Goal: Information Seeking & Learning: Learn about a topic

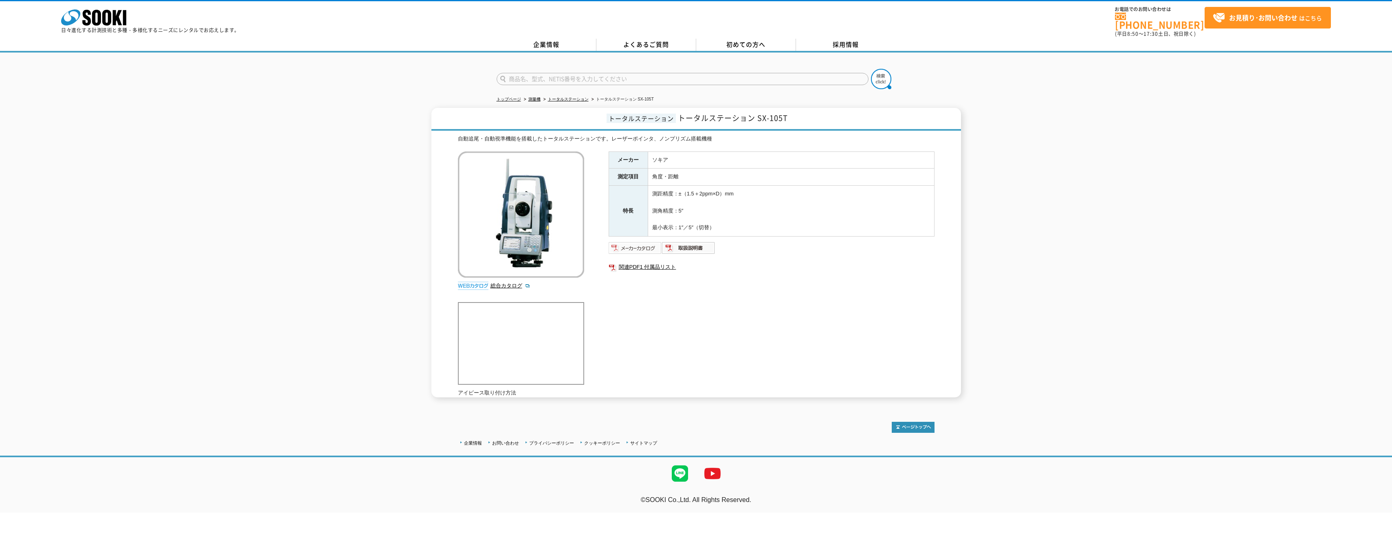
click at [638, 242] on img at bounding box center [635, 248] width 53 height 13
click at [580, 97] on link "トータルステーション" at bounding box center [568, 99] width 41 height 4
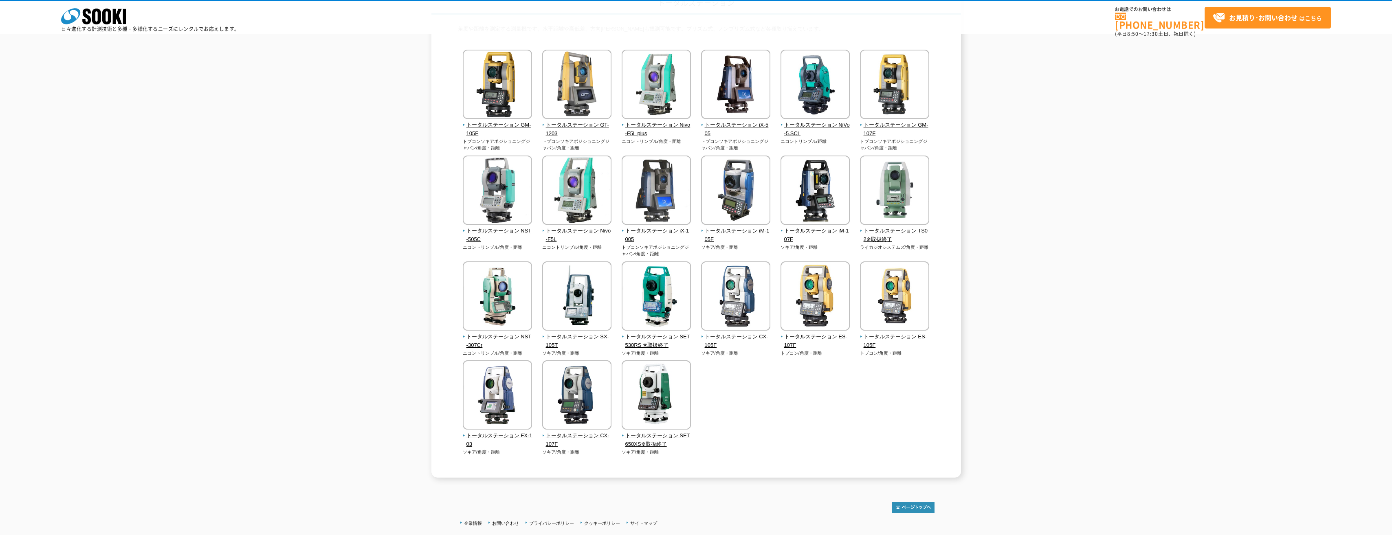
scroll to position [81, 0]
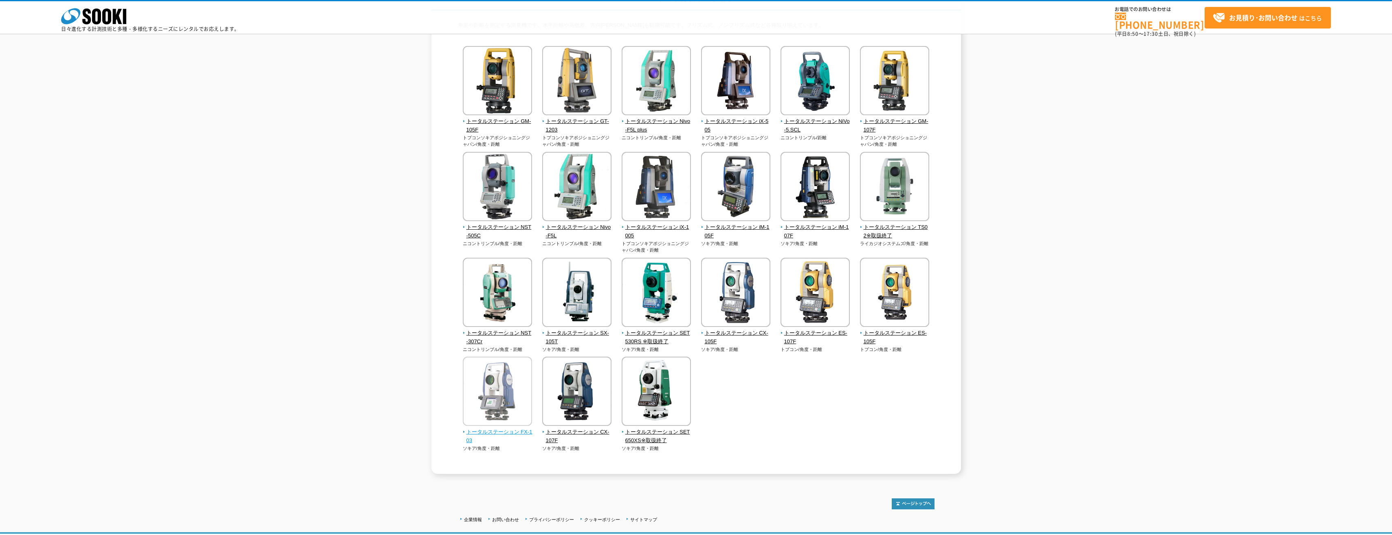
click at [507, 431] on span "トータルステーション FX-103" at bounding box center [498, 436] width 70 height 17
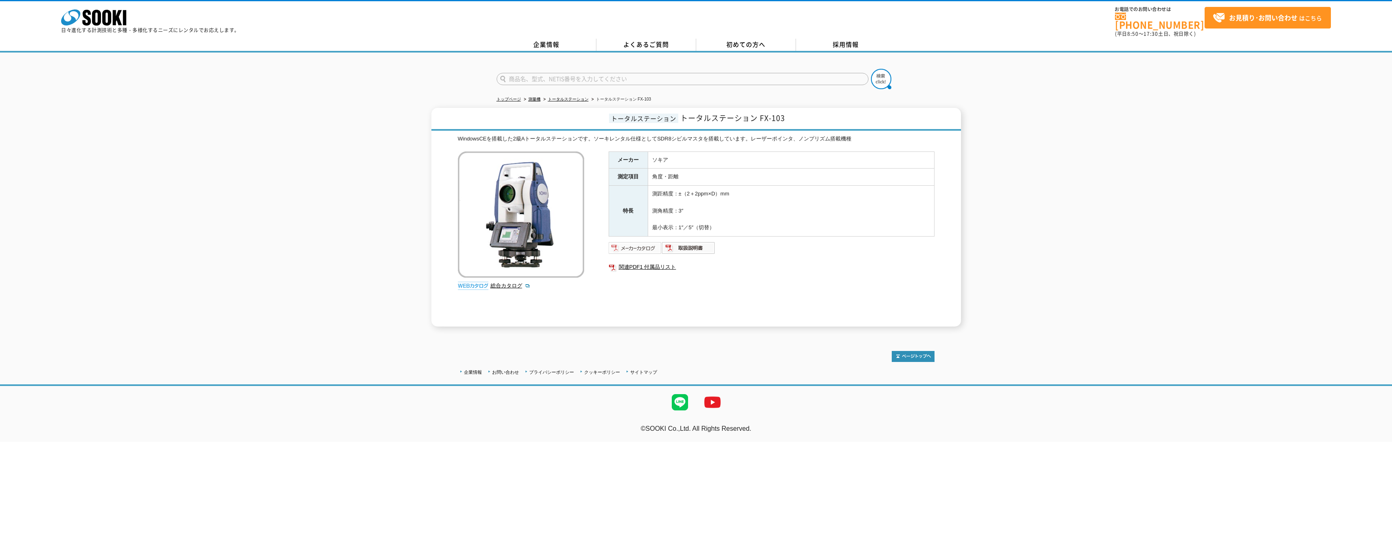
click at [631, 242] on img at bounding box center [635, 248] width 53 height 13
click at [702, 242] on img at bounding box center [688, 248] width 53 height 13
click at [514, 283] on link "総合カタログ" at bounding box center [511, 286] width 40 height 6
